Goal: Information Seeking & Learning: Learn about a topic

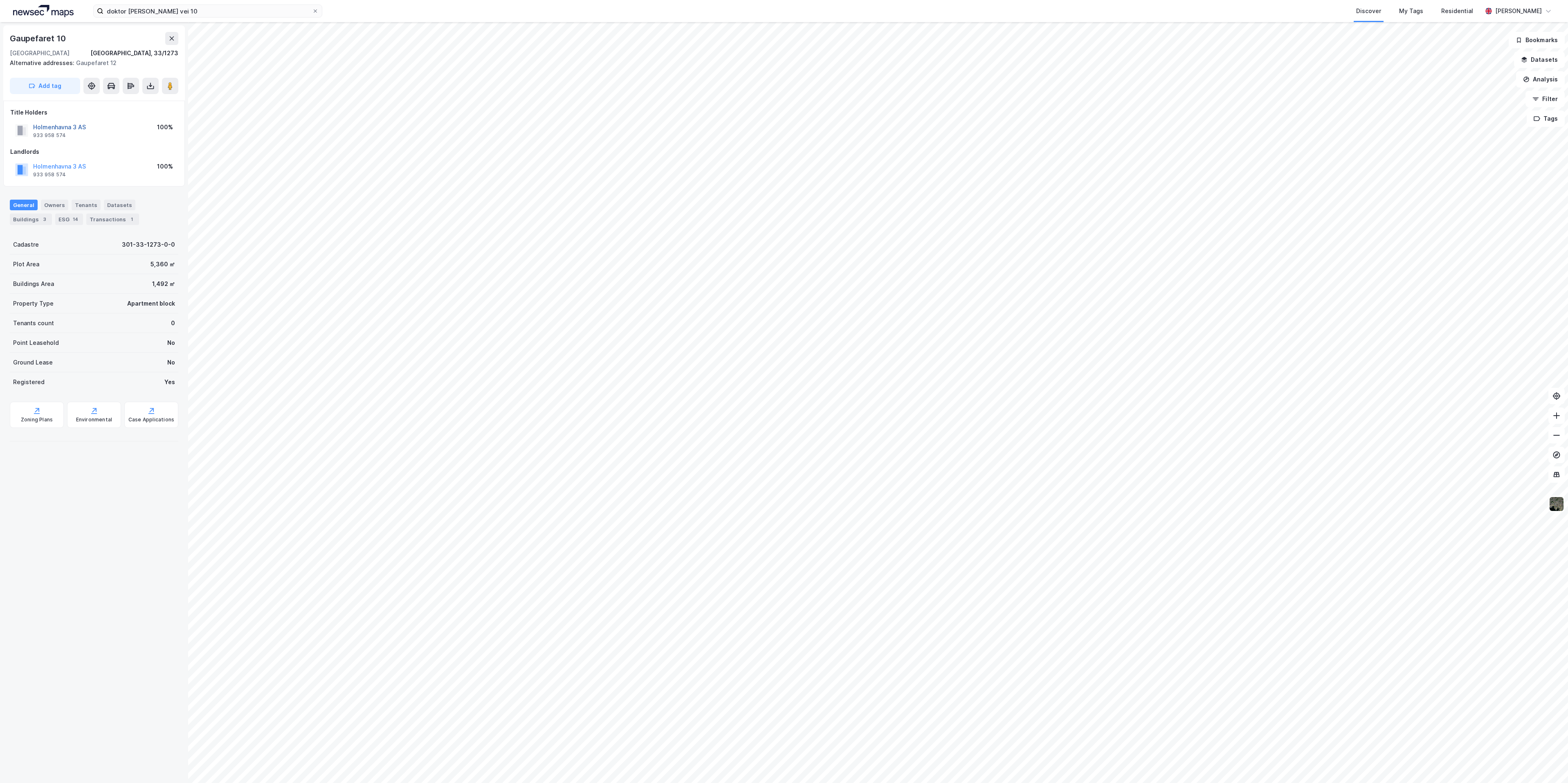
click at [0, 0] on button "Holmenhavna 3 AS" at bounding box center [0, 0] width 0 height 0
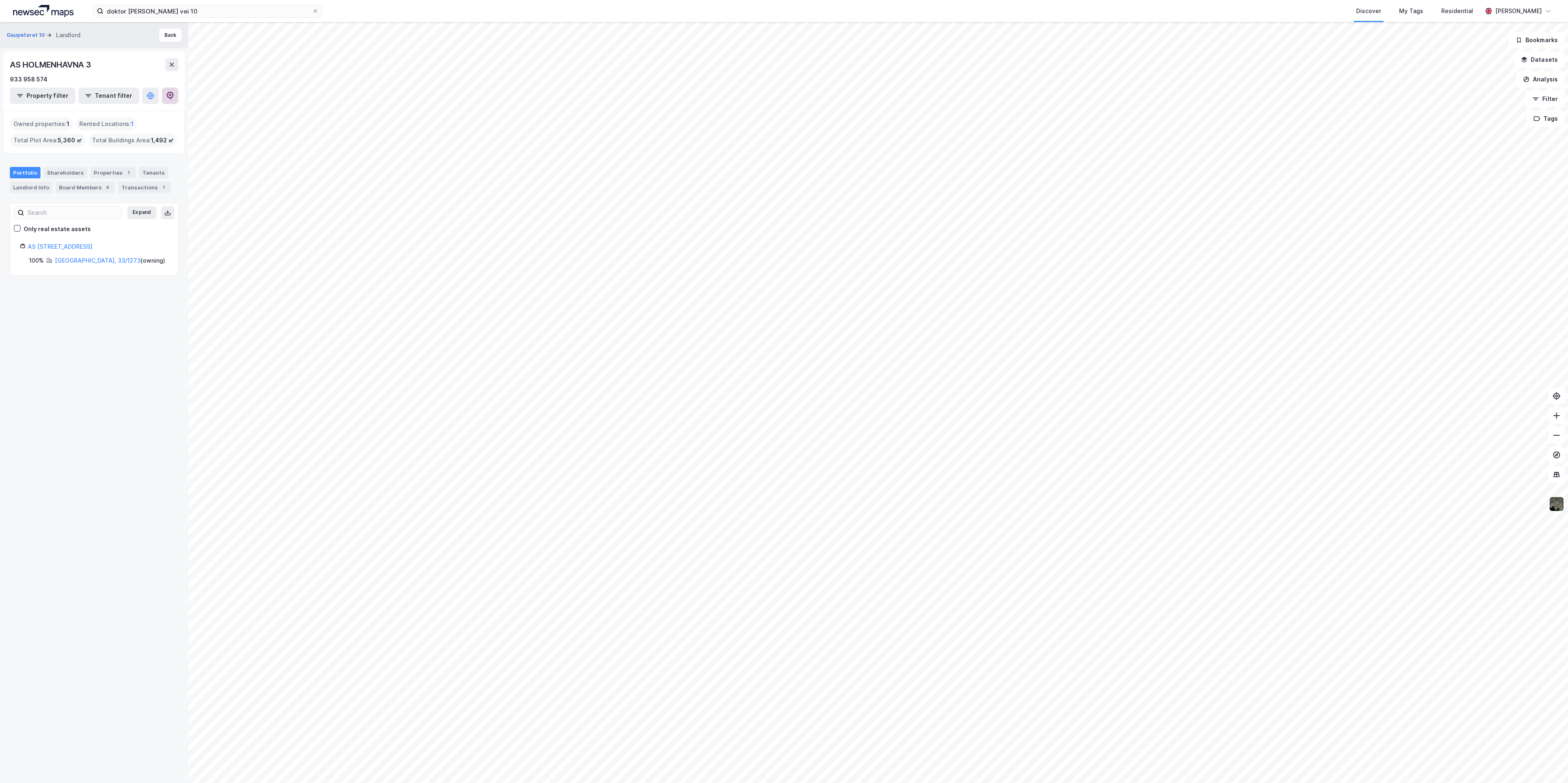
click at [173, 99] on icon at bounding box center [170, 96] width 8 height 8
